Goal: Find specific page/section: Find specific page/section

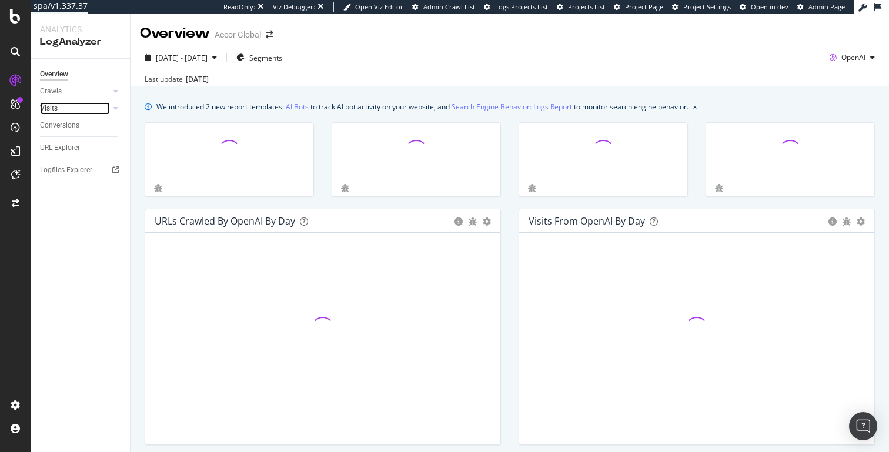
click at [67, 106] on link "Visits" at bounding box center [75, 108] width 70 height 12
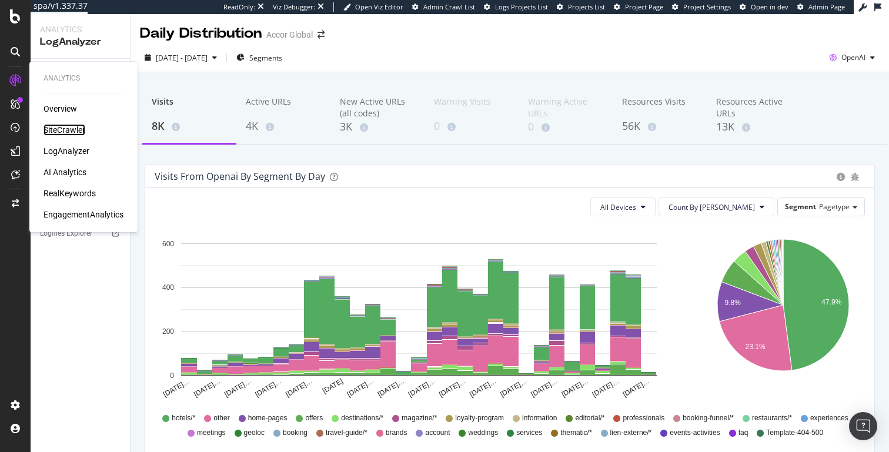
click at [56, 125] on div "SiteCrawler" at bounding box center [65, 130] width 42 height 12
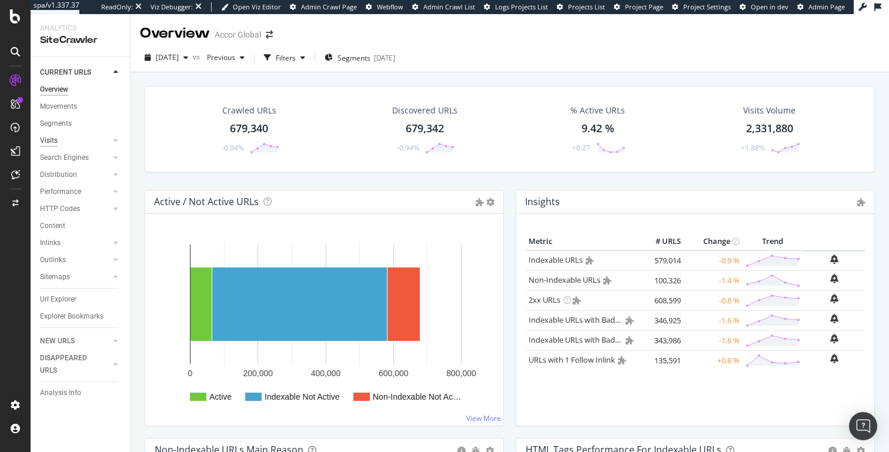
click at [56, 141] on div "Visits" at bounding box center [49, 141] width 18 height 12
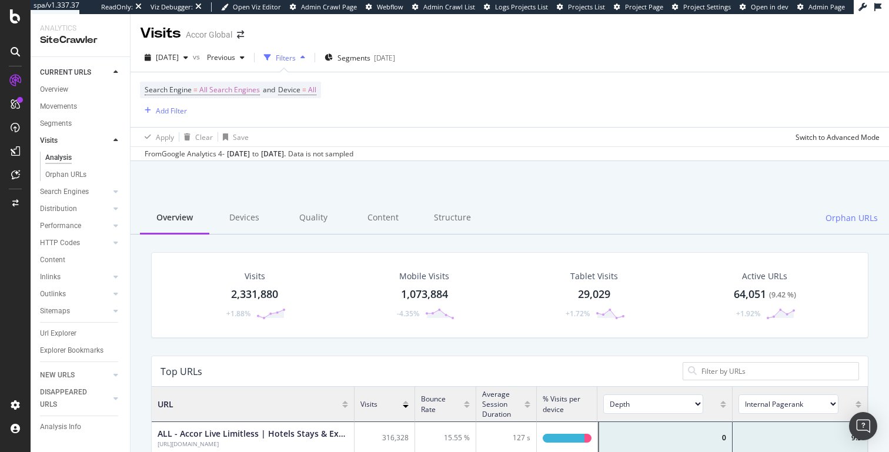
scroll to position [1, 1]
